Goal: Navigation & Orientation: Find specific page/section

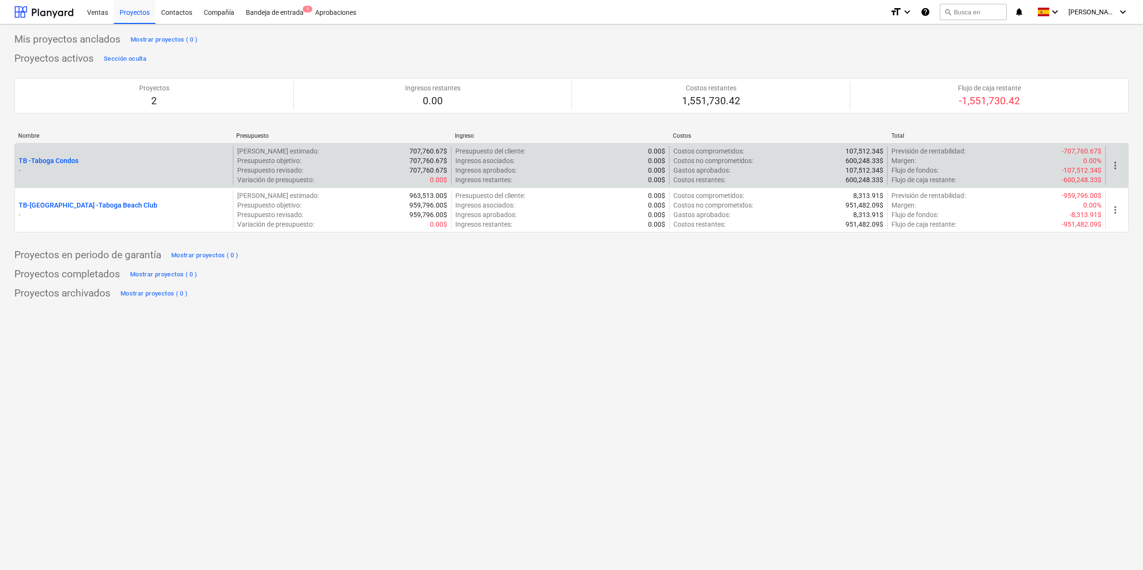
click at [66, 163] on p "TB - Taboga Condos" at bounding box center [49, 161] width 60 height 10
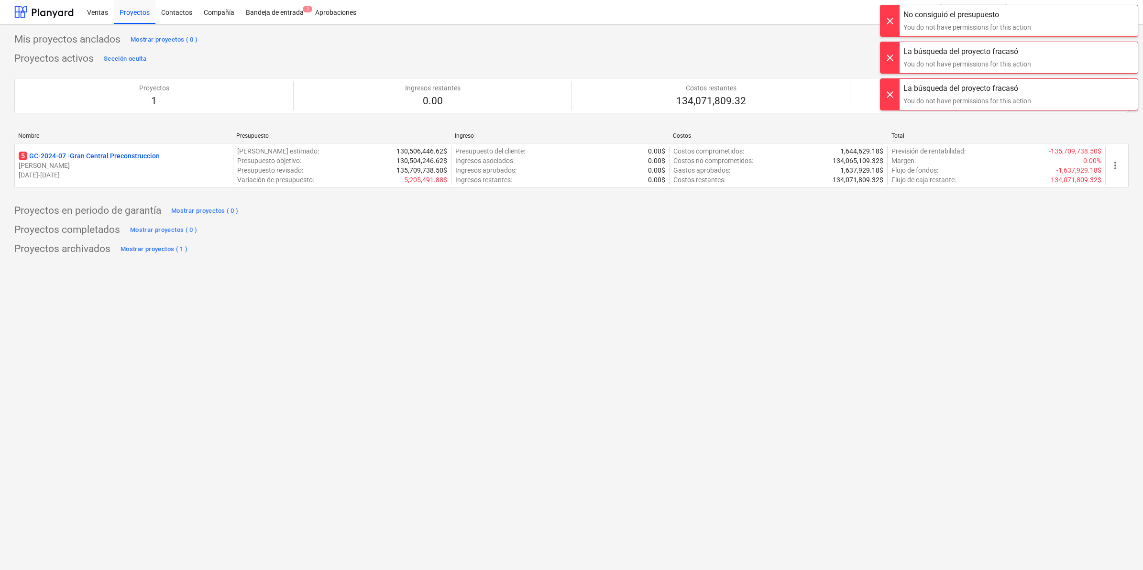
click at [885, 20] on div at bounding box center [890, 20] width 19 height 31
click at [890, 24] on div at bounding box center [890, 20] width 19 height 31
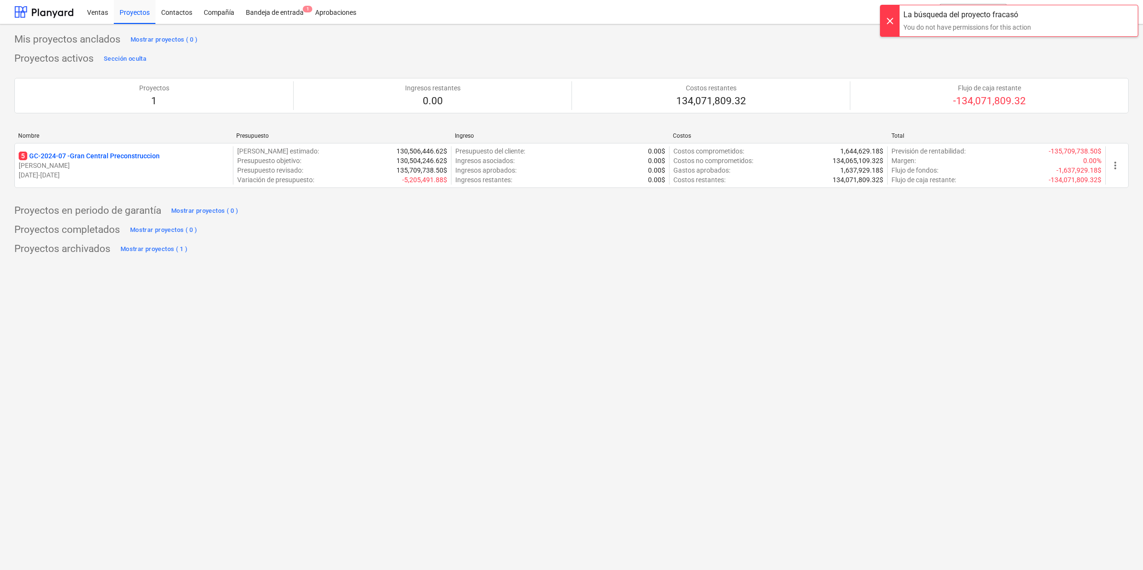
click at [897, 22] on div at bounding box center [890, 20] width 19 height 31
click at [688, 291] on div "Mis proyectos anclados Mostrar proyectos ( 0 ) Proyectos activos Sección oculta…" at bounding box center [571, 297] width 1143 height 546
click at [1123, 13] on icon "keyboard_arrow_down" at bounding box center [1122, 11] width 11 height 11
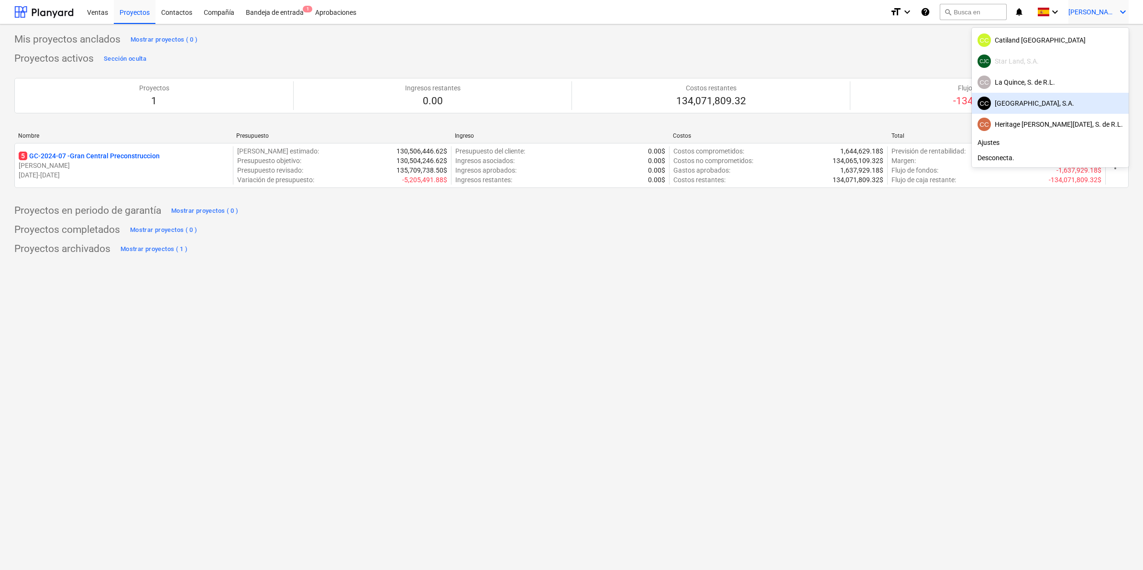
click at [1053, 104] on div "CC [GEOGRAPHIC_DATA], S.A." at bounding box center [1050, 103] width 145 height 13
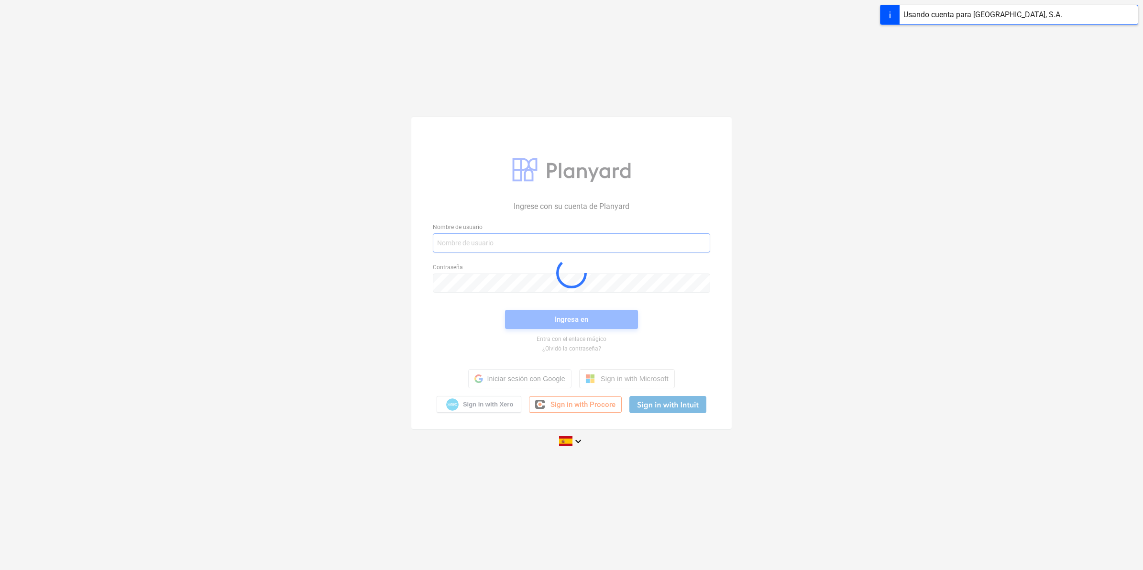
type input "[EMAIL_ADDRESS][DOMAIN_NAME]"
